Goal: Find contact information: Find contact information

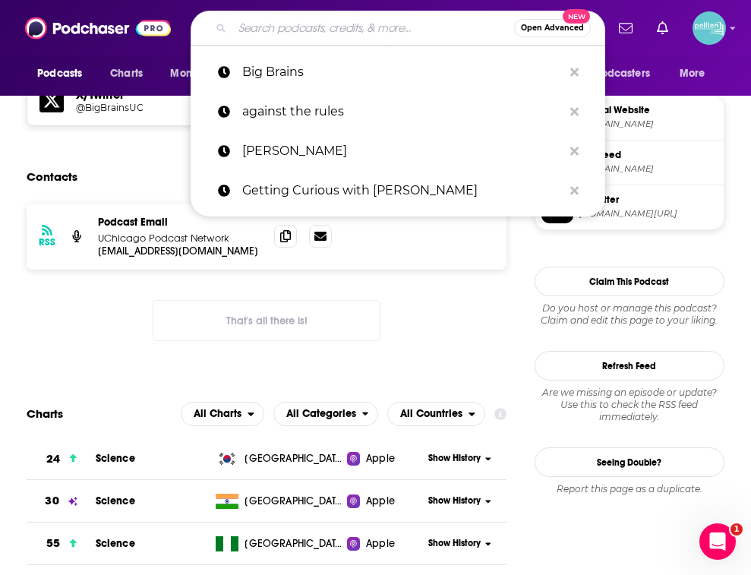
click at [246, 27] on input "Search podcasts, credits, & more..." at bounding box center [373, 28] width 282 height 24
paste input "CBC"
type input "CBC"
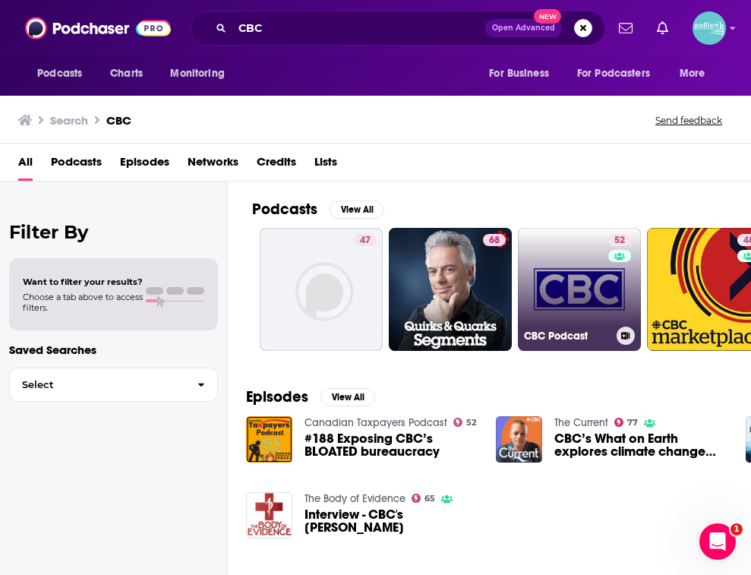
click at [544, 276] on link "52 CBC Podcast" at bounding box center [579, 289] width 123 height 123
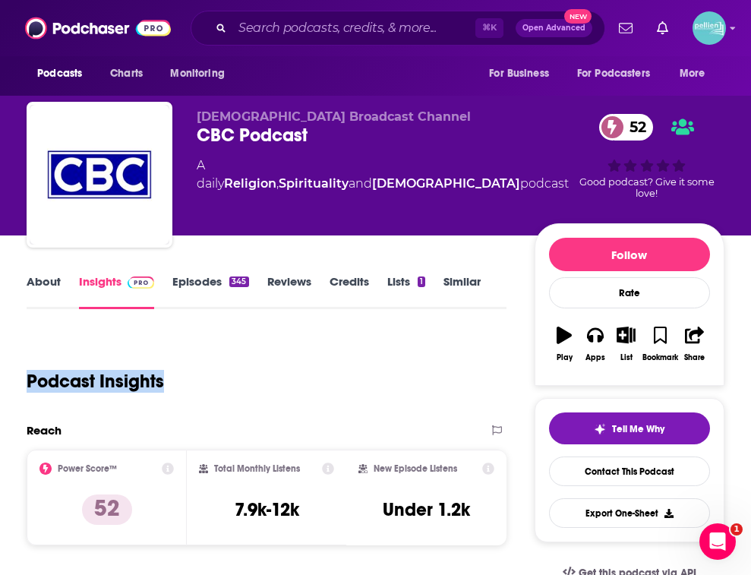
drag, startPoint x: 162, startPoint y: 377, endPoint x: 16, endPoint y: 376, distance: 146.5
click at [291, 277] on link "Reviews" at bounding box center [289, 291] width 44 height 35
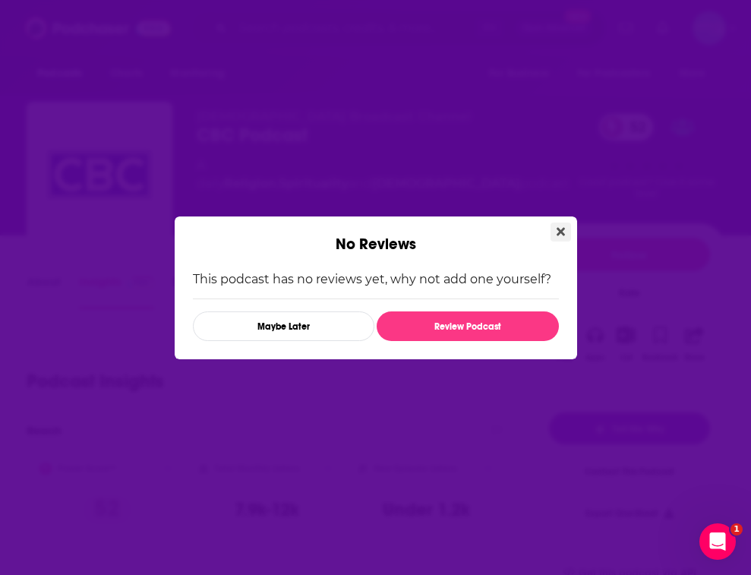
click at [561, 228] on icon "Close" at bounding box center [560, 231] width 8 height 8
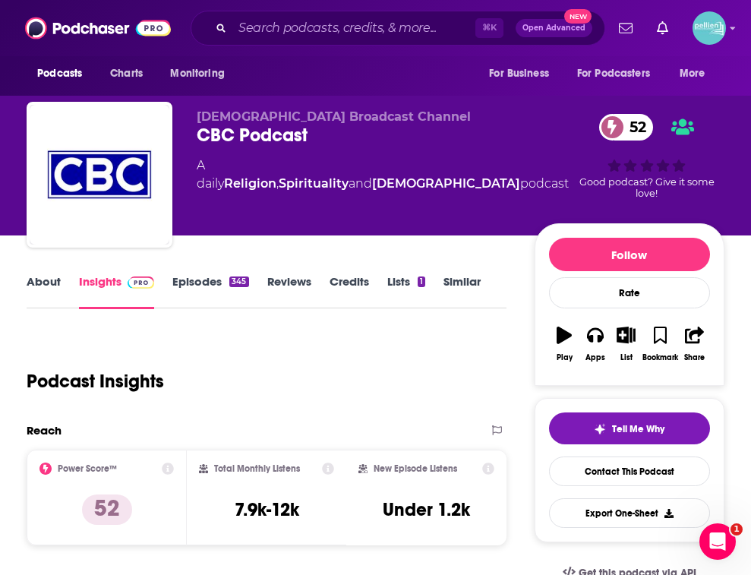
click at [45, 286] on link "About" at bounding box center [44, 291] width 34 height 35
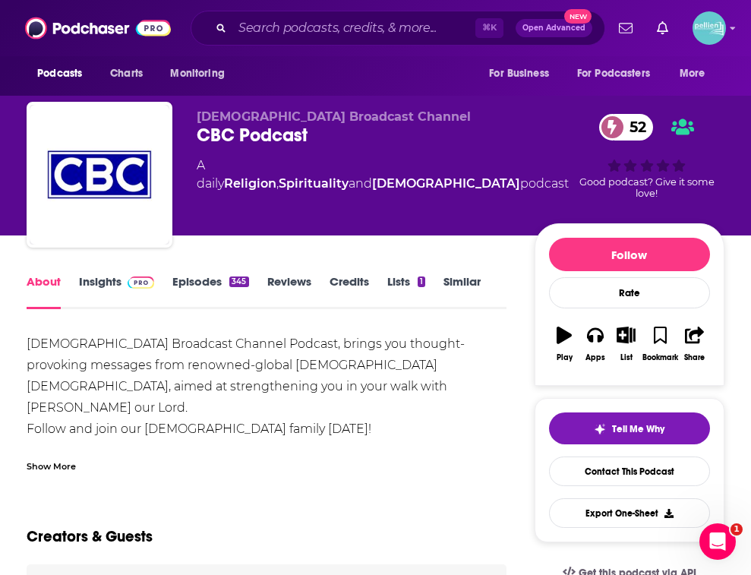
click at [89, 279] on link "Insights" at bounding box center [116, 291] width 75 height 35
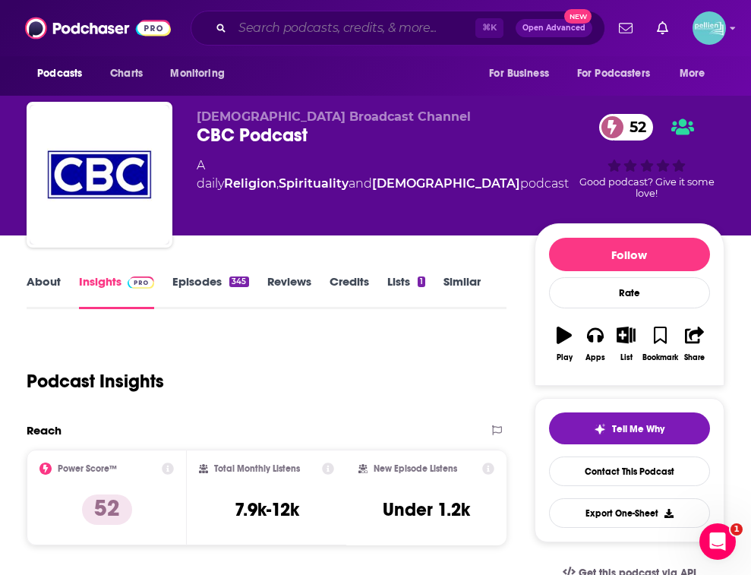
click at [238, 30] on input "Search podcasts, credits, & more..." at bounding box center [353, 28] width 243 height 24
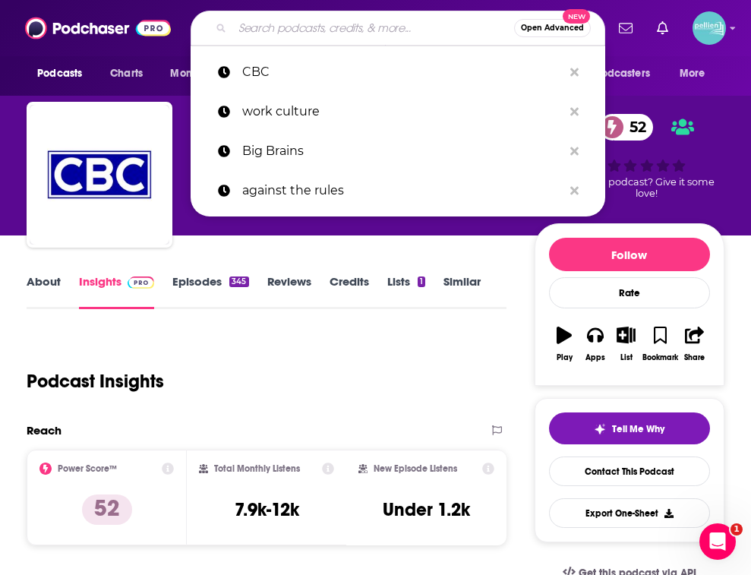
paste input "Educationally Speaking - WRNJ-AM"
type input "Educationally Speaking - WRNJ-AM"
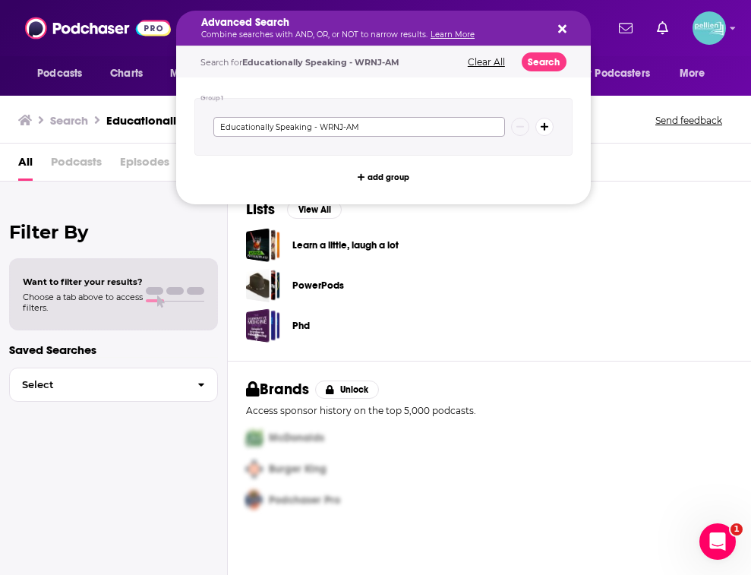
click at [270, 124] on input "Educationally Speaking - WRNJ-AM" at bounding box center [358, 127] width 291 height 20
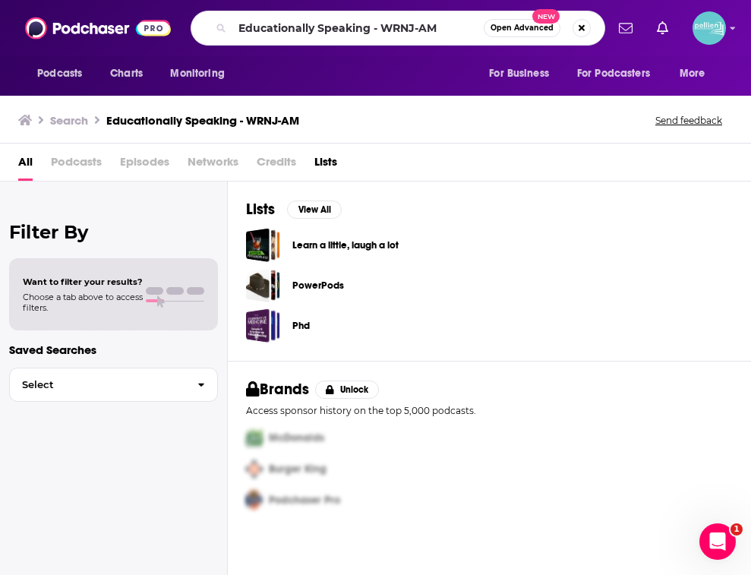
click at [153, 89] on div "Podcasts Charts Monitoring" at bounding box center [135, 74] width 217 height 36
click at [63, 72] on span "Podcasts" at bounding box center [59, 73] width 45 height 21
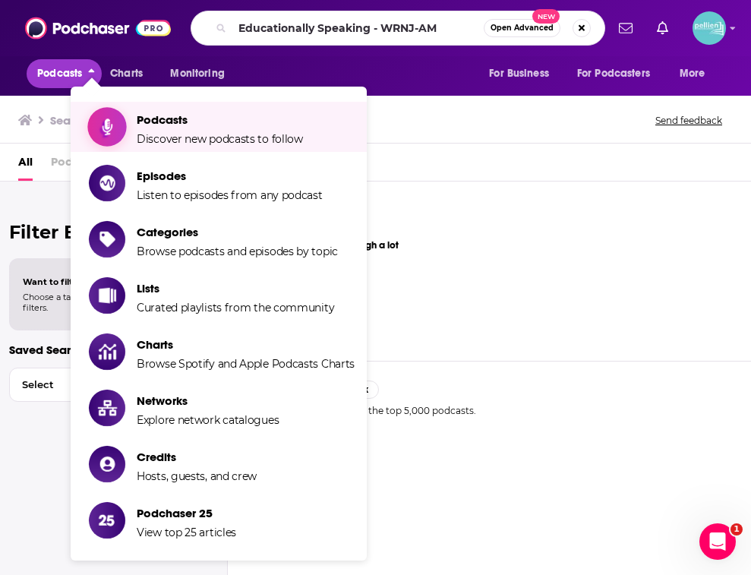
click at [114, 120] on icon "Show item sub-menu" at bounding box center [107, 127] width 19 height 20
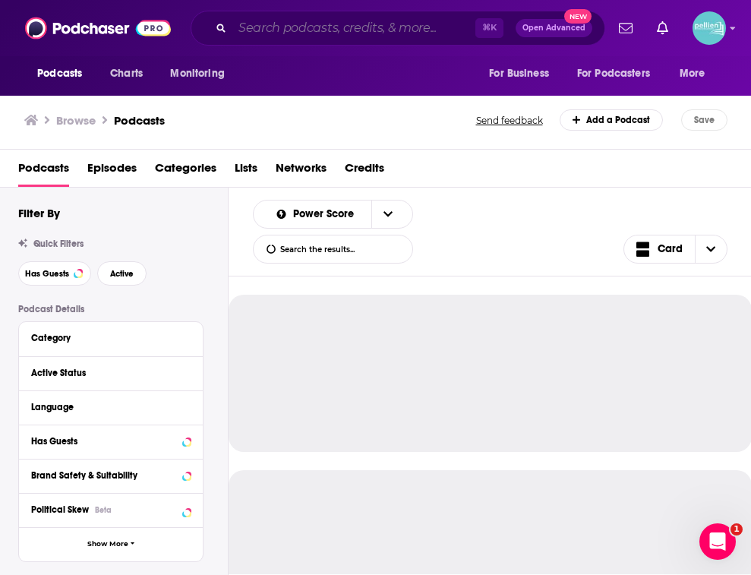
click at [295, 21] on input "Search podcasts, credits, & more..." at bounding box center [353, 28] width 243 height 24
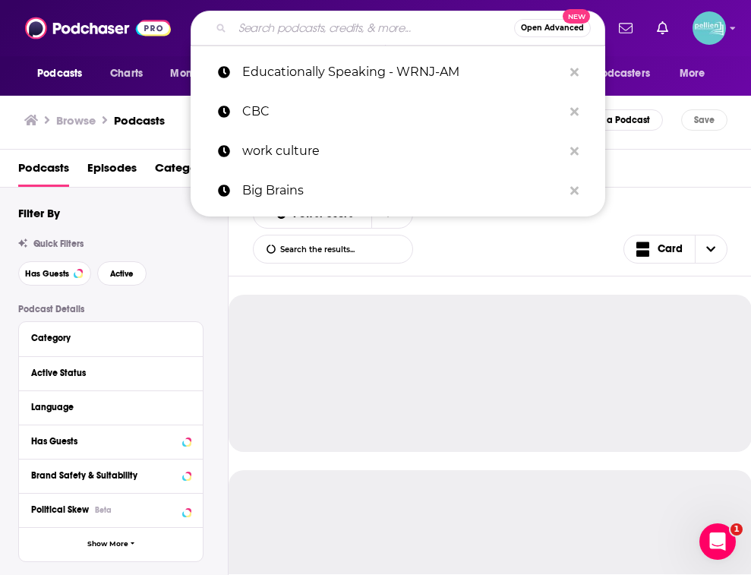
paste input "Educationally Speaking - WRNJ-AM"
type input "Educationally Speaking - WRNJ-AM"
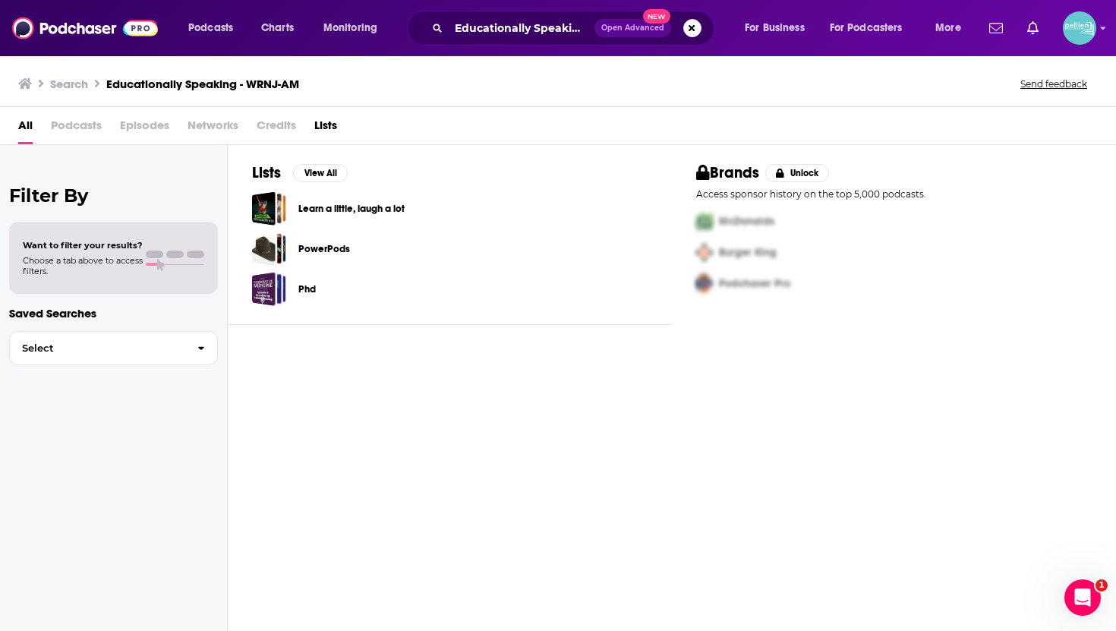
click at [74, 124] on span "Podcasts" at bounding box center [76, 128] width 51 height 31
click at [77, 134] on span "Podcasts" at bounding box center [76, 128] width 51 height 31
click at [68, 128] on span "Podcasts" at bounding box center [76, 128] width 51 height 31
click at [201, 30] on span "Podcasts" at bounding box center [210, 27] width 45 height 21
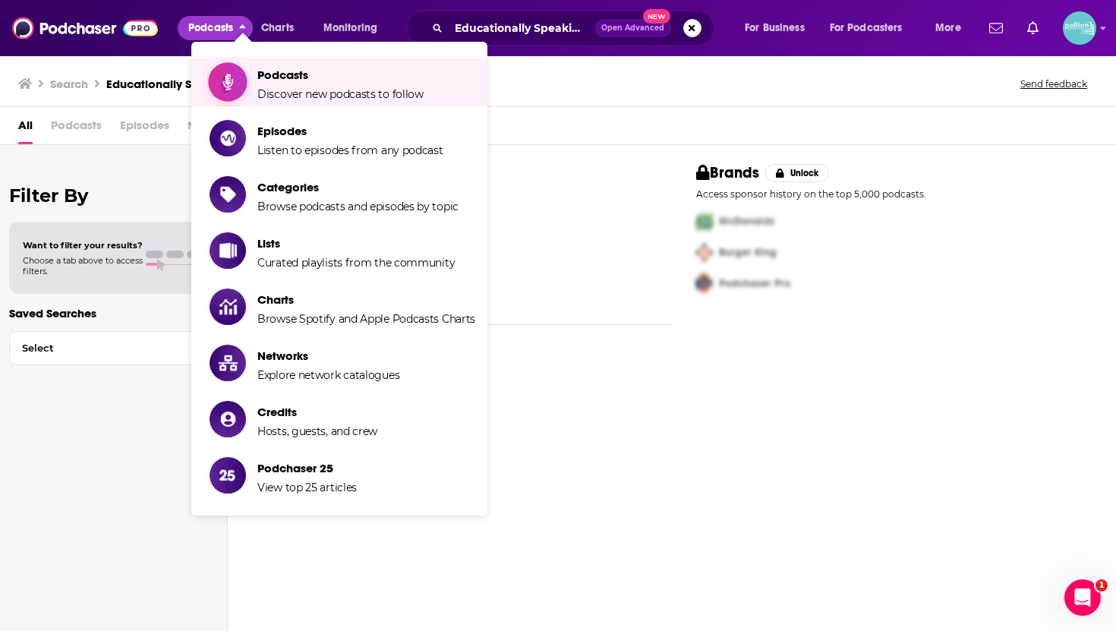
click at [285, 68] on span "Podcasts" at bounding box center [340, 75] width 166 height 14
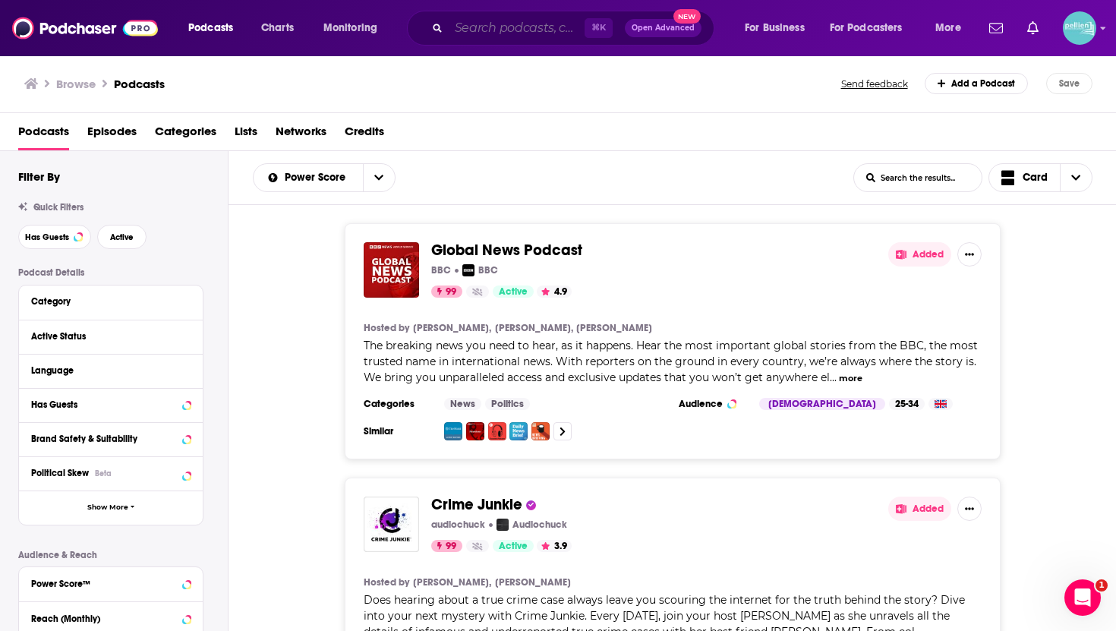
click at [481, 23] on input "Search podcasts, credits, & more..." at bounding box center [517, 28] width 136 height 24
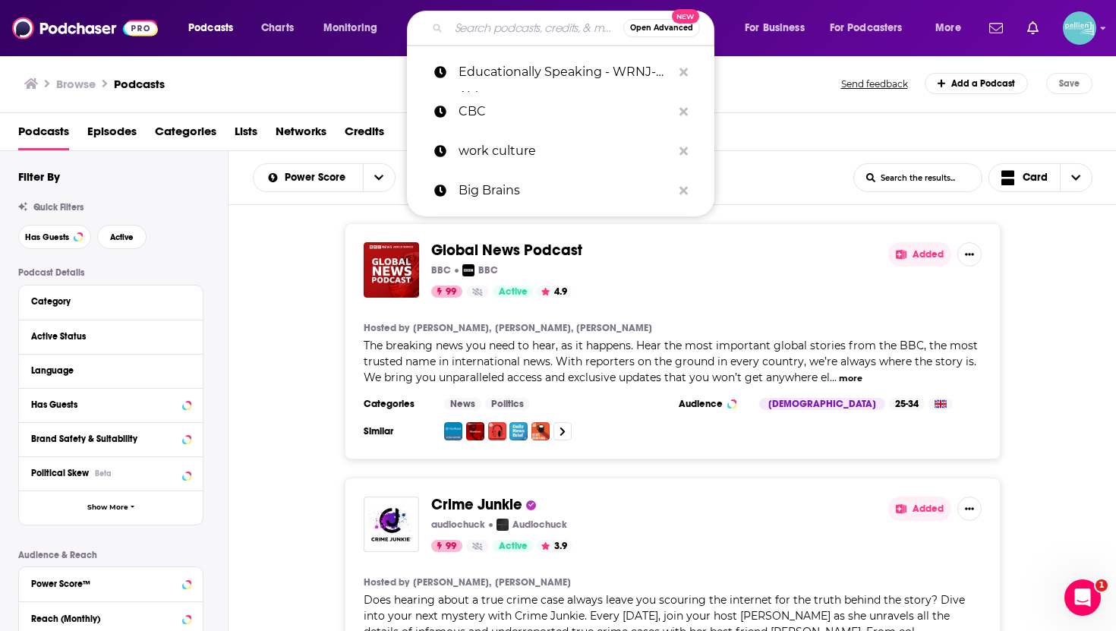
paste input "Educationally Speaking - WRNJ-AM"
type input "Educationally Speaking - WRNJ-AM"
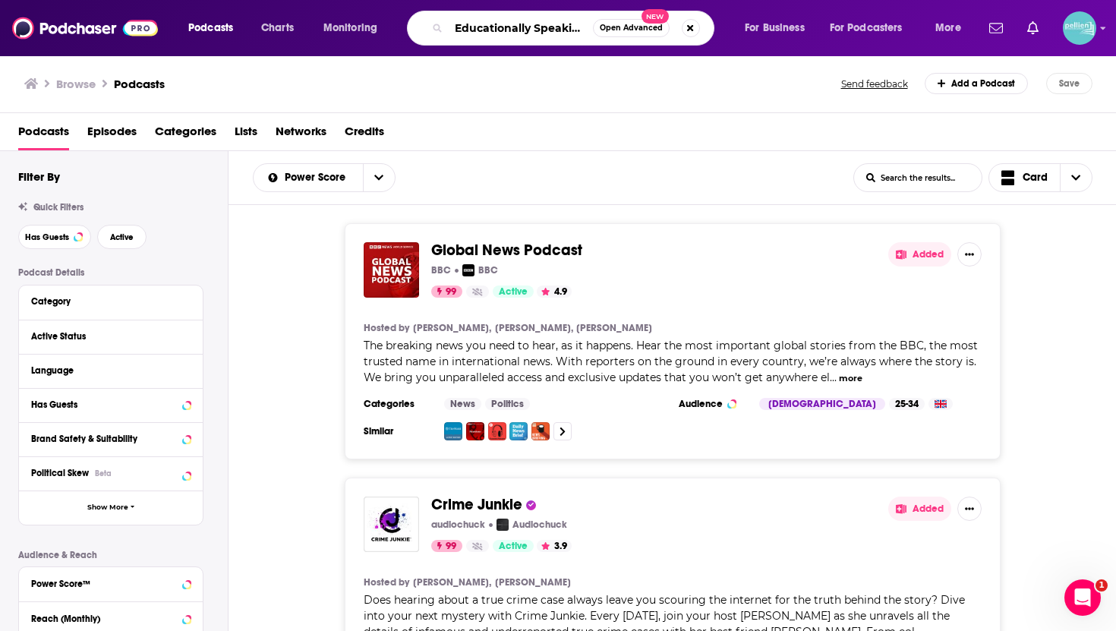
scroll to position [0, 67]
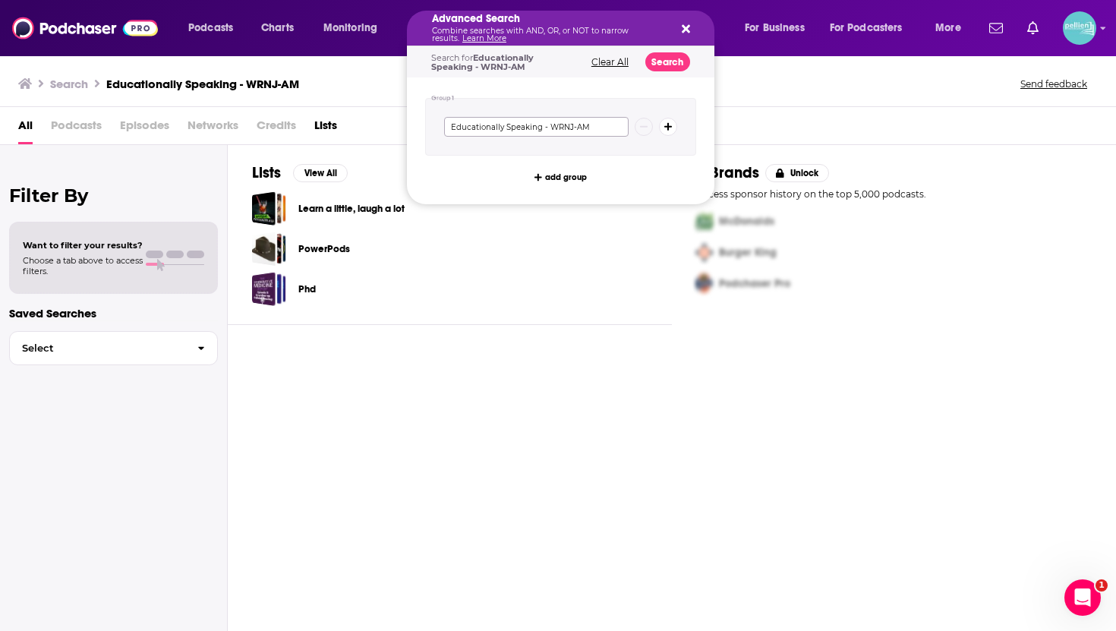
click at [485, 129] on input "Educationally Speaking - WRNJ-AM" at bounding box center [536, 127] width 184 height 20
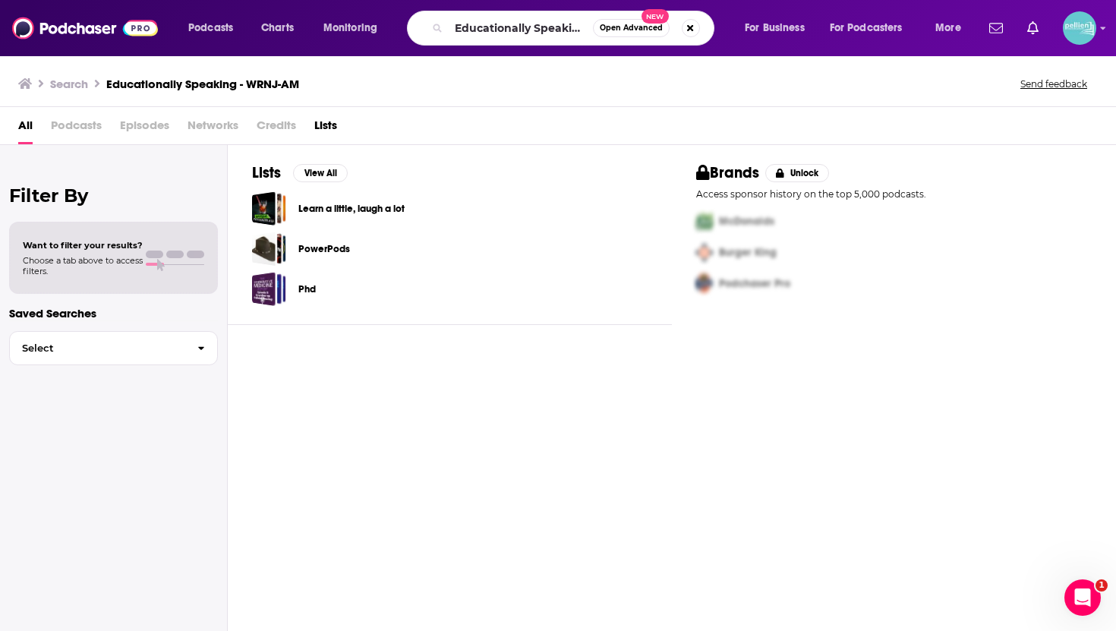
click at [354, 352] on div "Lists View All Learn a little, laugh a lot PowerPods Phd Brands Unlock Access s…" at bounding box center [672, 388] width 888 height 487
click at [46, 33] on img at bounding box center [85, 28] width 146 height 29
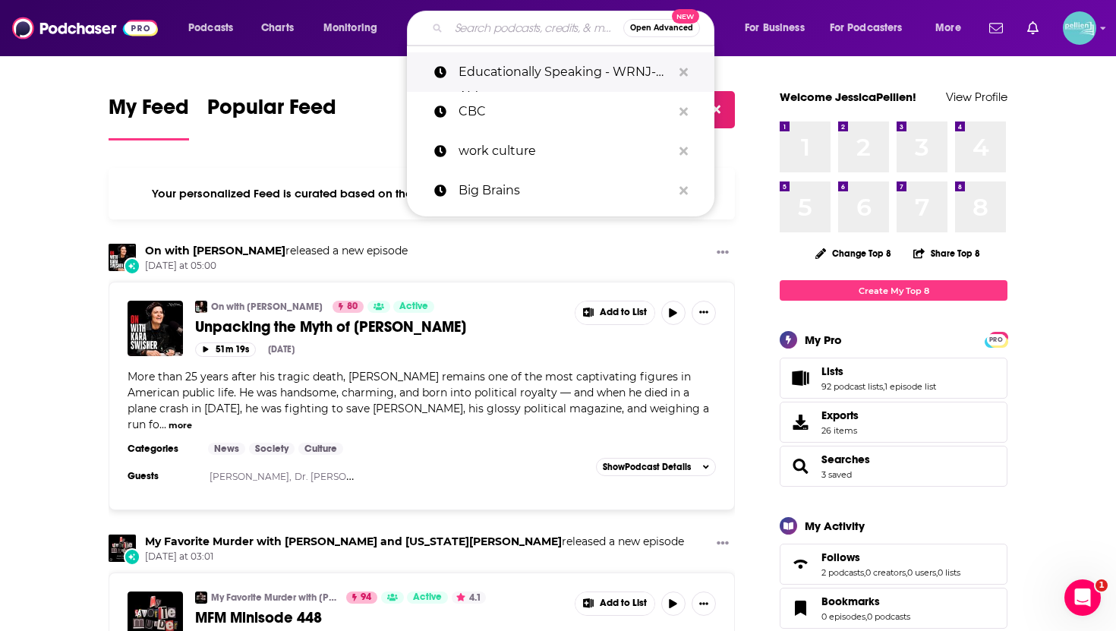
click at [465, 65] on p "Educationally Speaking - WRNJ-AM" at bounding box center [564, 71] width 213 height 39
type input "Educationally Speaking - WRNJ-AM"
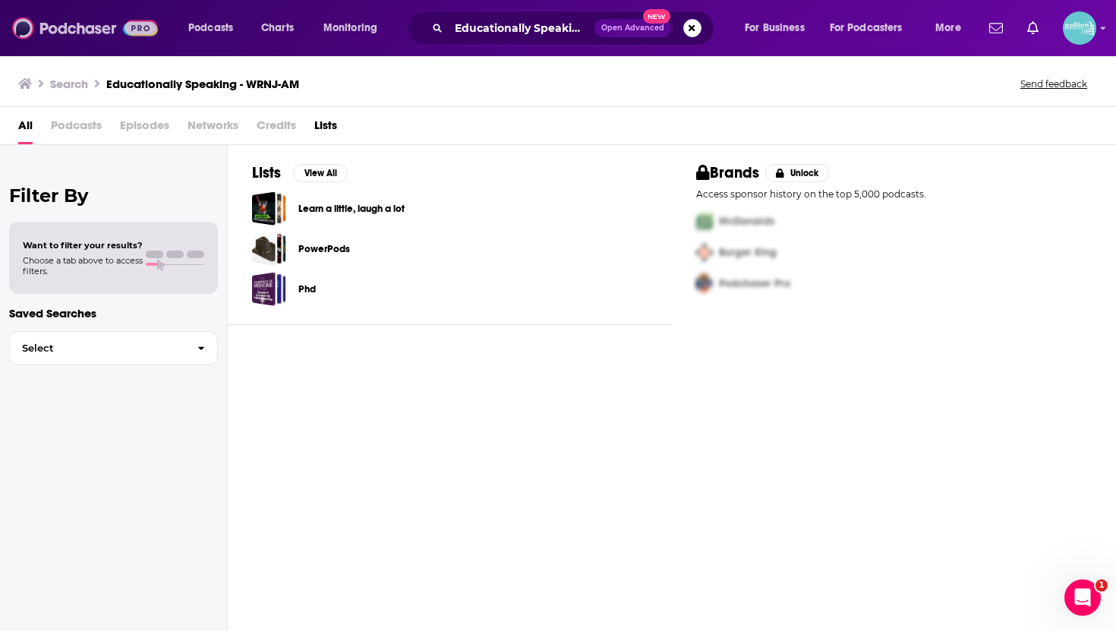
click at [52, 32] on img at bounding box center [85, 28] width 146 height 29
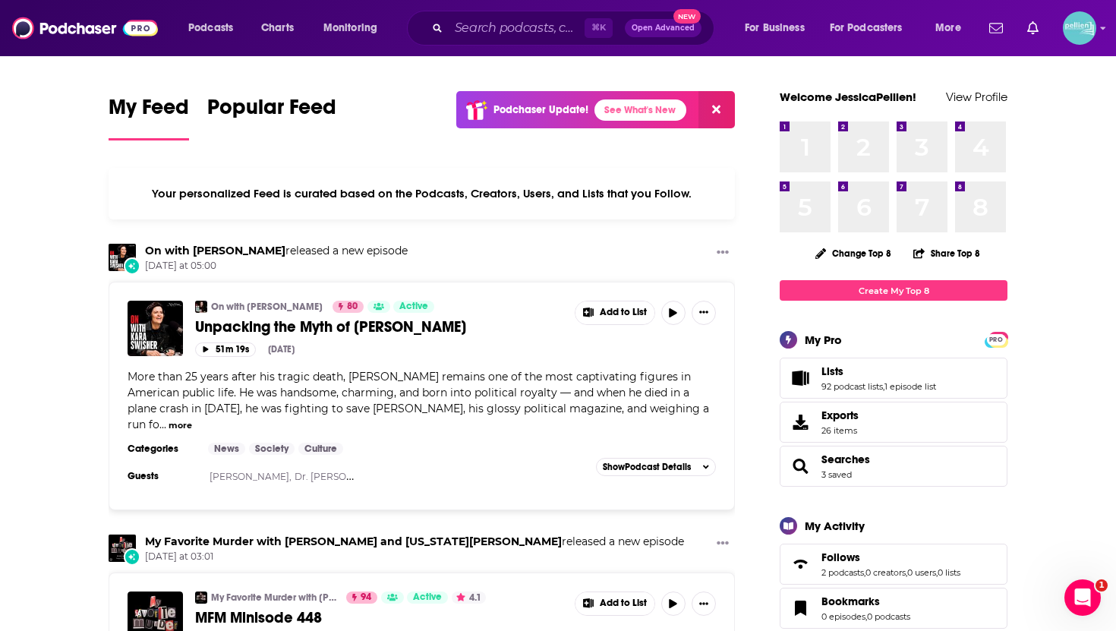
click at [480, 11] on div "⌘ K Open Advanced New" at bounding box center [560, 28] width 307 height 35
click at [480, 17] on input "Search podcasts, credits, & more..." at bounding box center [517, 28] width 136 height 24
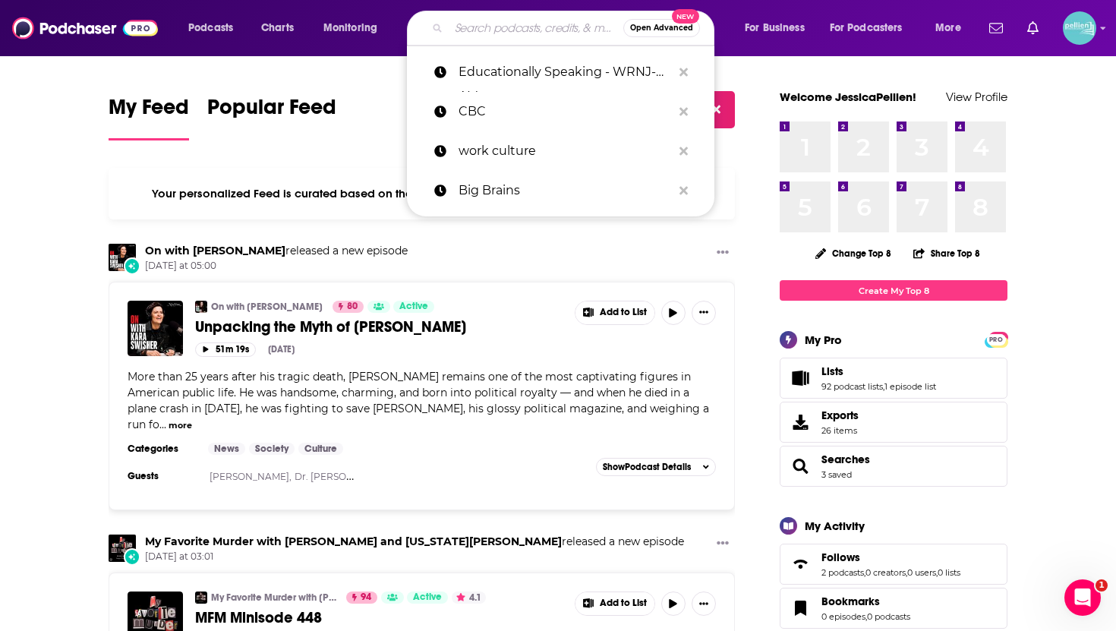
paste input "Educationally Speaking - WRNJ-AM"
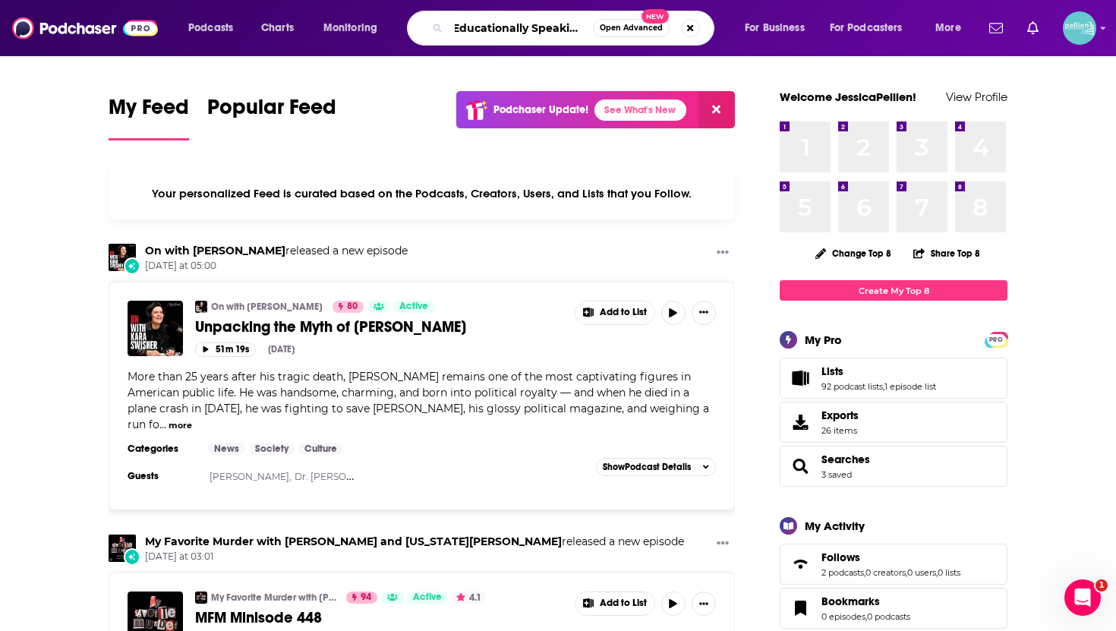
scroll to position [0, 1]
type input "Educationally Speaking"
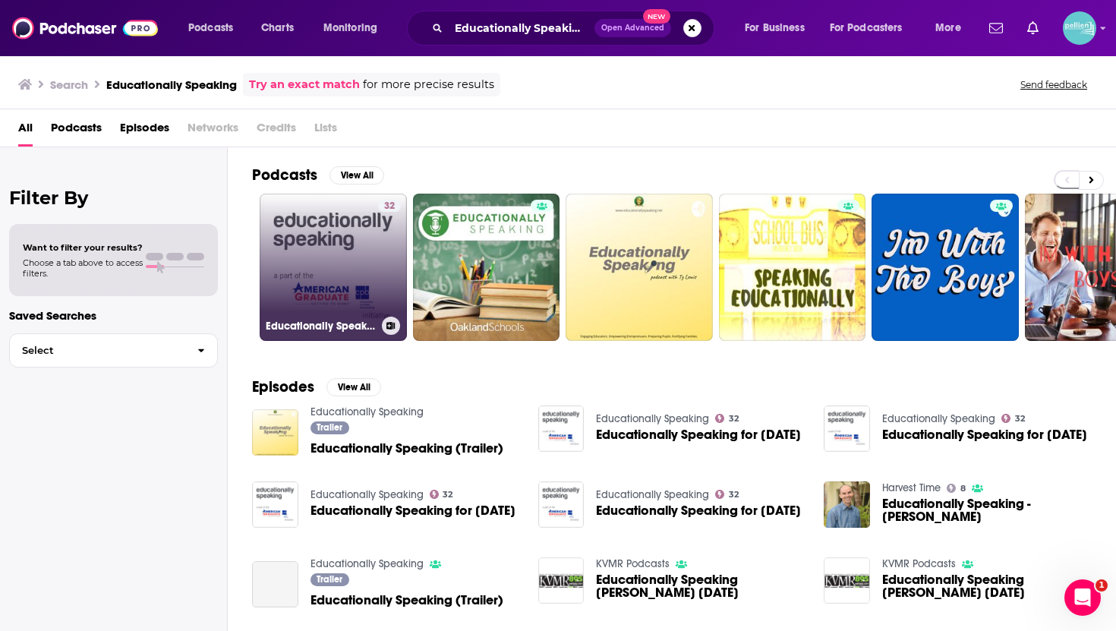
click at [332, 244] on link "32 Educationally Speaking" at bounding box center [333, 267] width 147 height 147
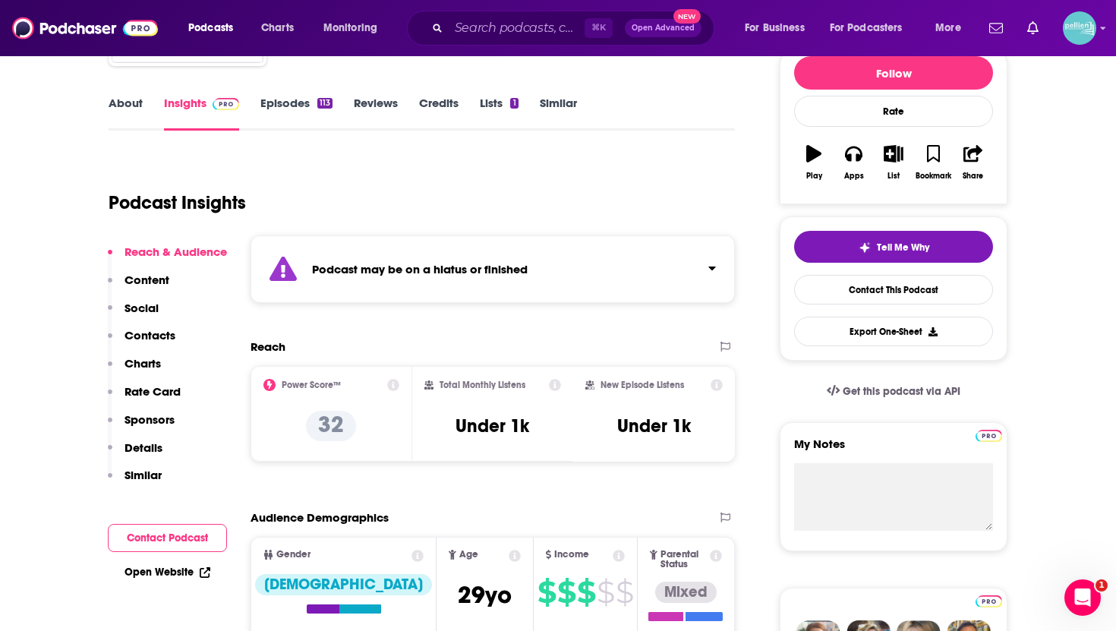
scroll to position [197, 0]
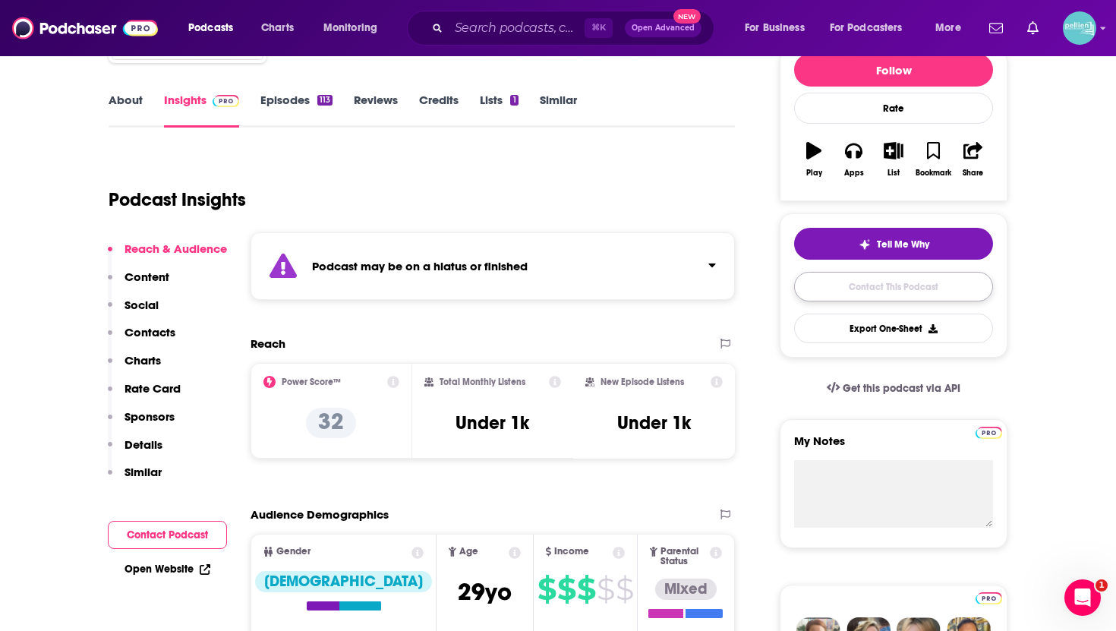
click at [750, 291] on link "Contact This Podcast" at bounding box center [893, 287] width 199 height 30
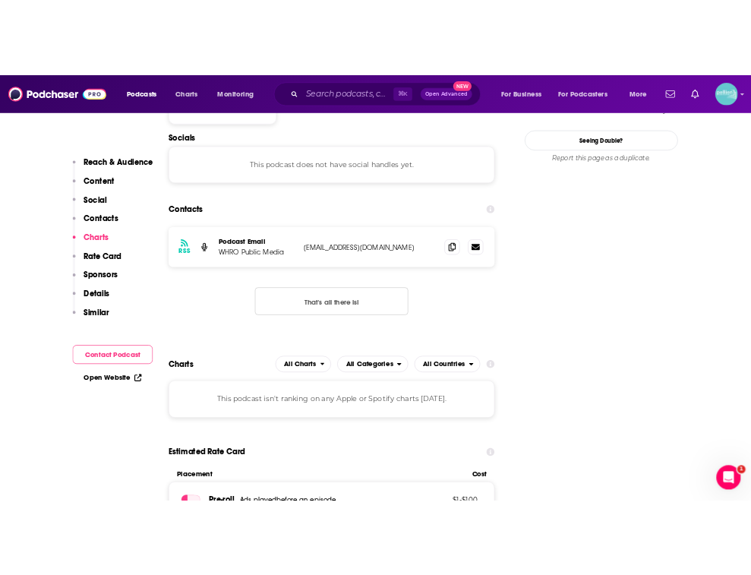
scroll to position [1379, 0]
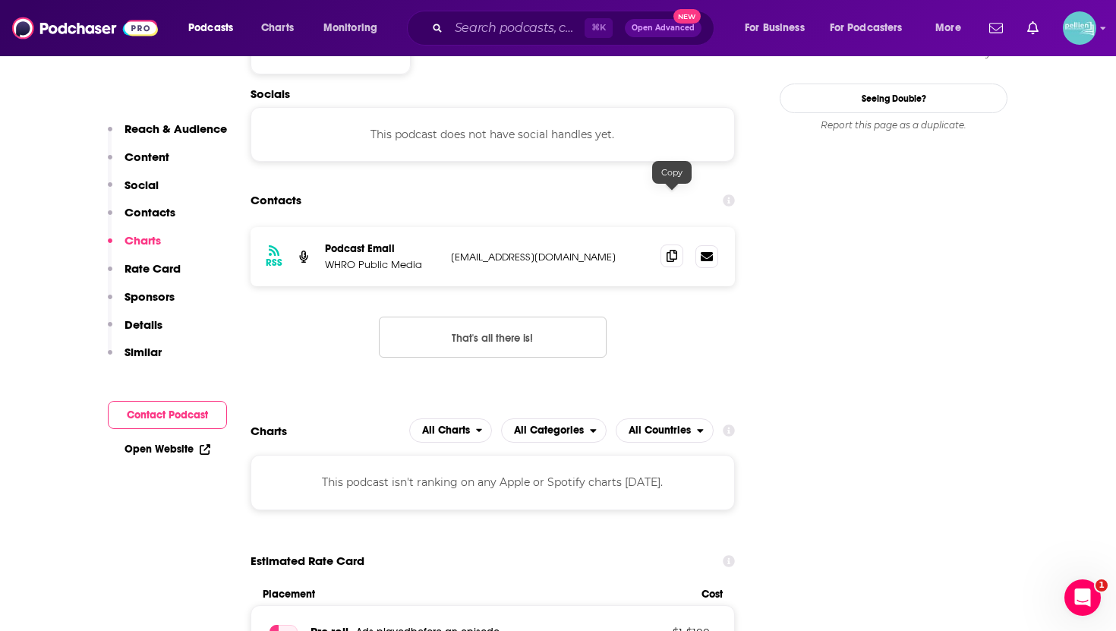
click at [663, 244] on span at bounding box center [671, 255] width 23 height 23
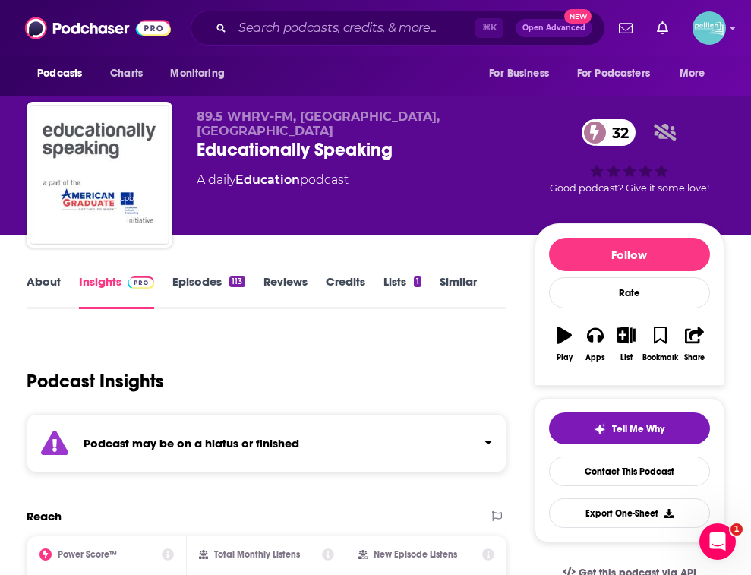
scroll to position [4, 0]
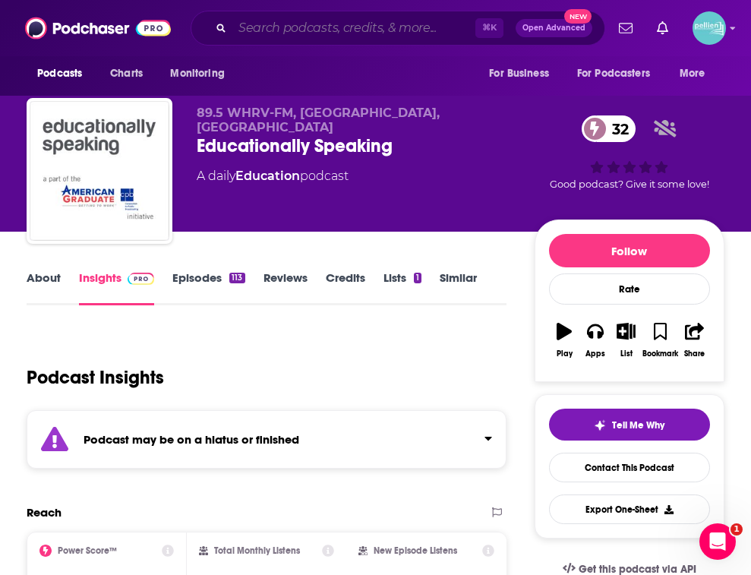
click at [248, 20] on input "Search podcasts, credits, & more..." at bounding box center [353, 28] width 243 height 24
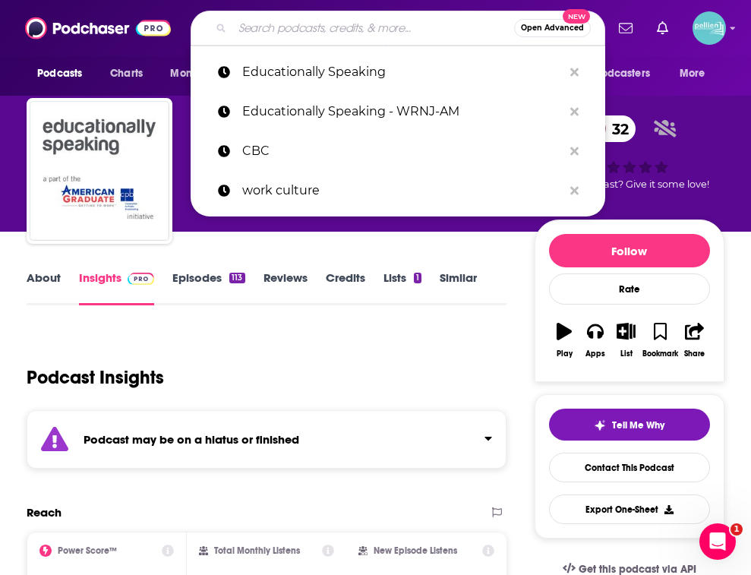
paste input "Educationally Speaking - WRNJ-AM"
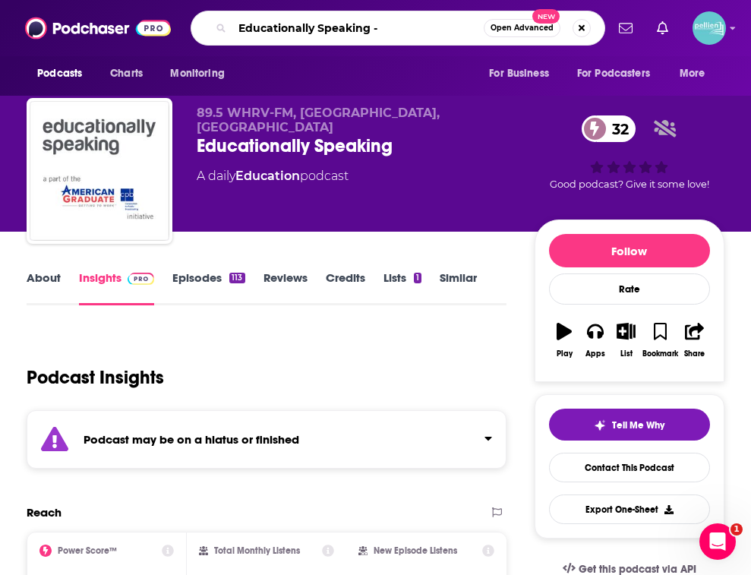
type input "Educationally Speaking"
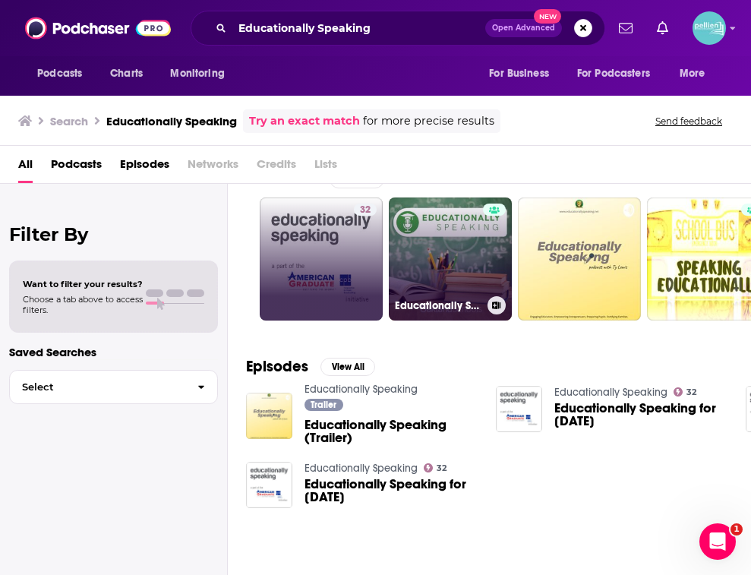
scroll to position [0, 57]
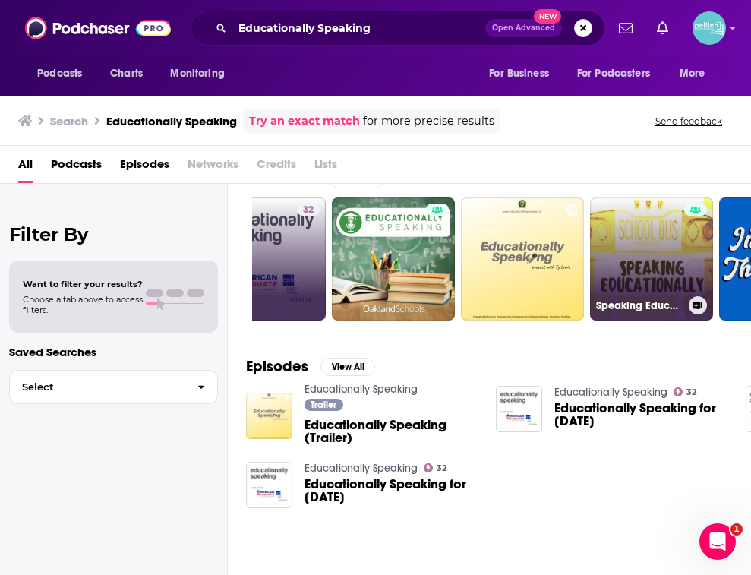
click at [616, 257] on link "Speaking Educationally" at bounding box center [651, 258] width 123 height 123
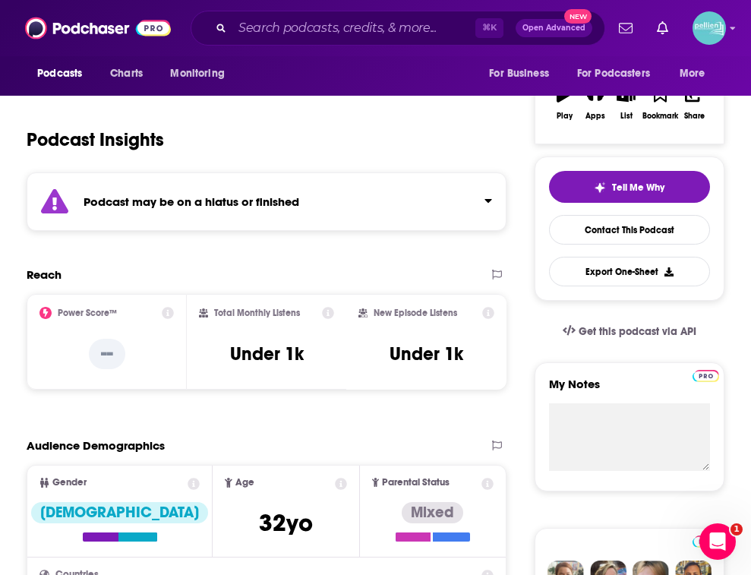
scroll to position [247, 0]
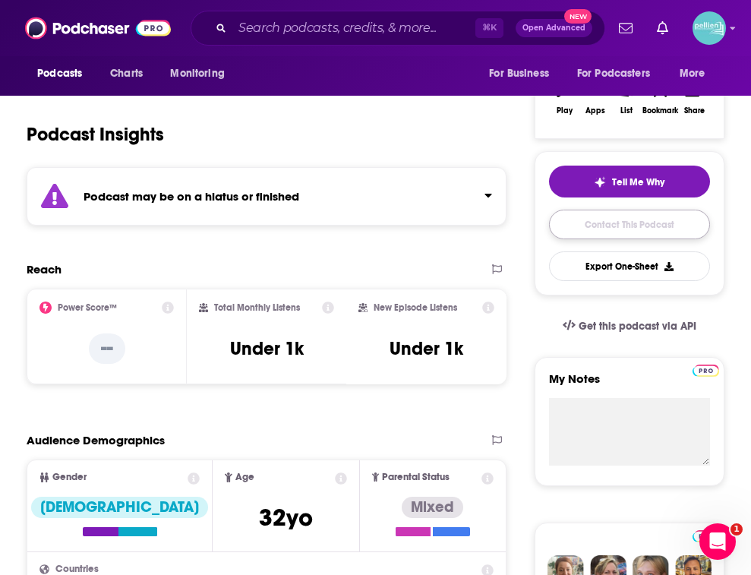
click at [593, 222] on link "Contact This Podcast" at bounding box center [629, 225] width 161 height 30
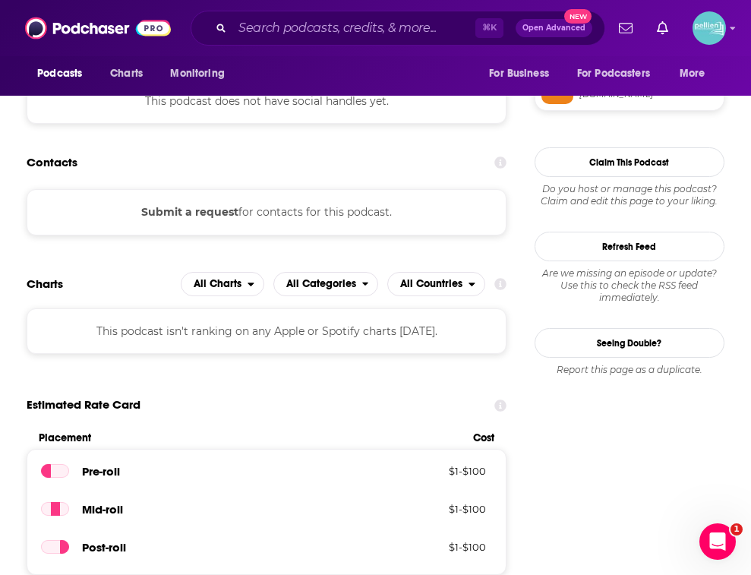
scroll to position [1133, 0]
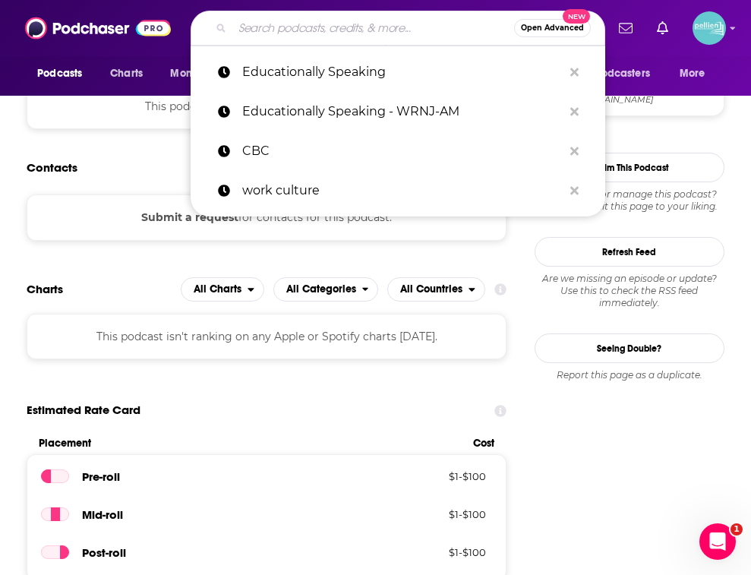
click at [269, 34] on input "Search podcasts, credits, & more..." at bounding box center [373, 28] width 282 height 24
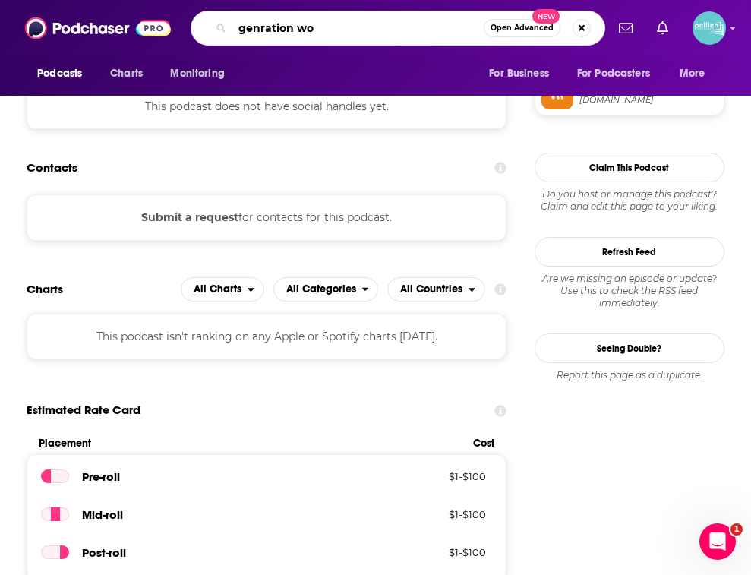
type input "genration wow"
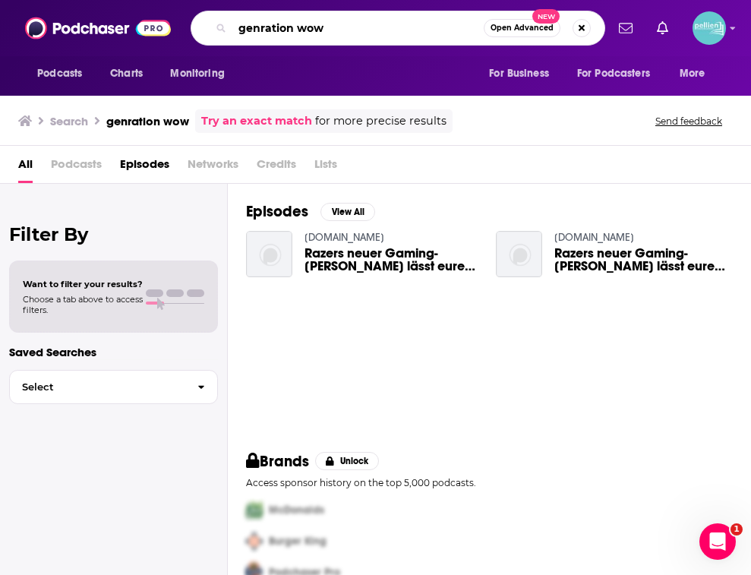
click at [260, 27] on input "genration wow" at bounding box center [357, 28] width 251 height 24
type input "generation wow"
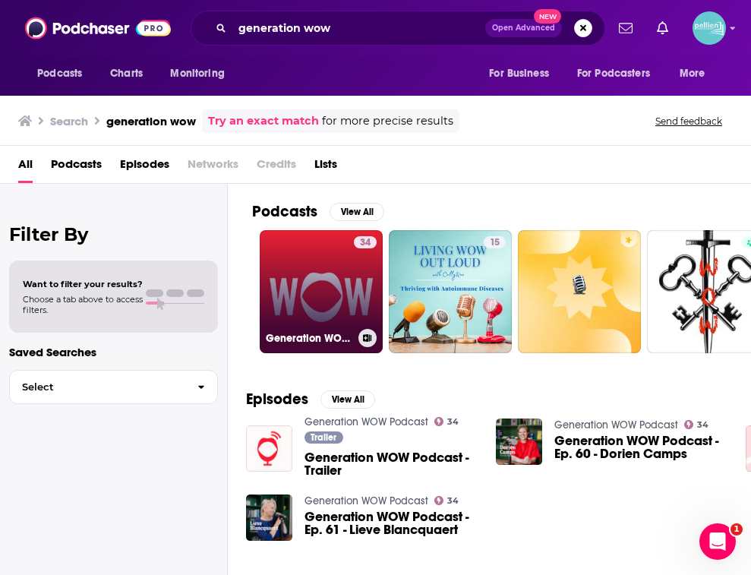
click at [326, 277] on link "34 Generation WOW Podcast" at bounding box center [321, 291] width 123 height 123
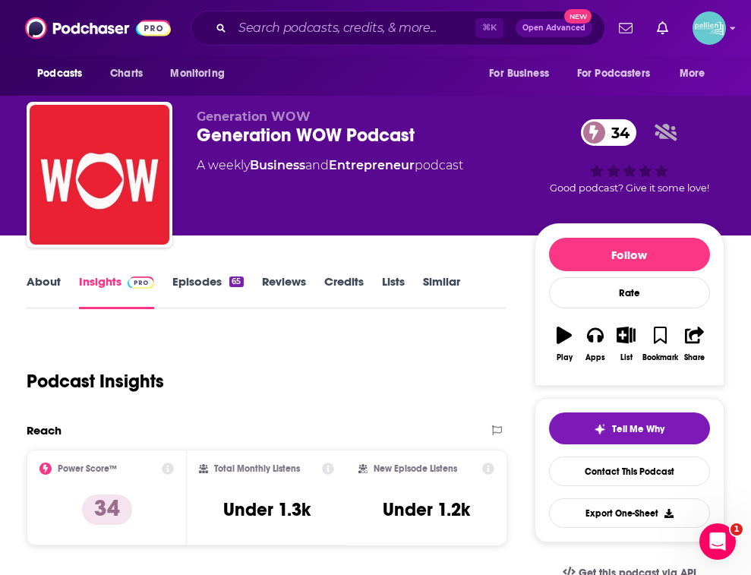
click at [44, 285] on link "About" at bounding box center [44, 291] width 34 height 35
